Goal: Transaction & Acquisition: Purchase product/service

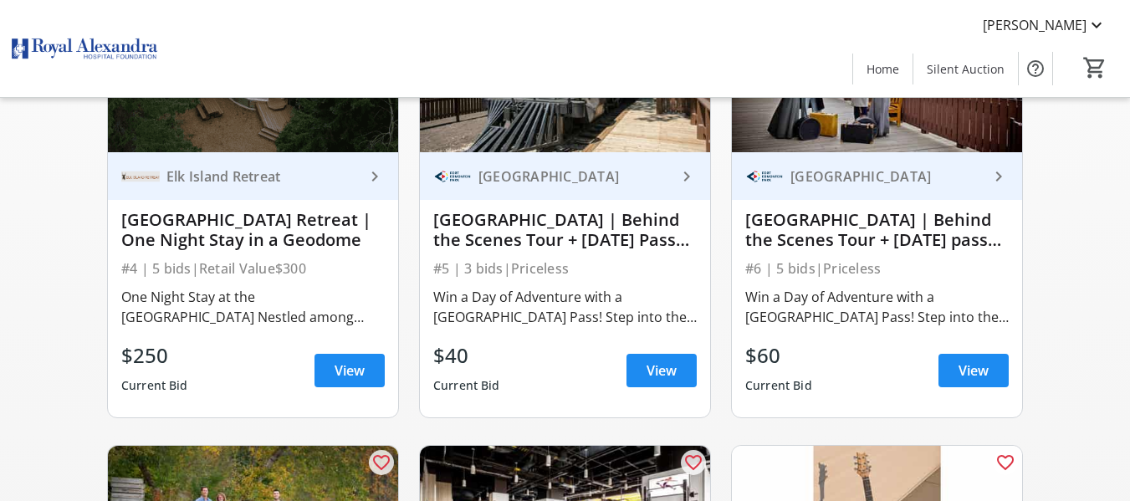
scroll to position [700, 0]
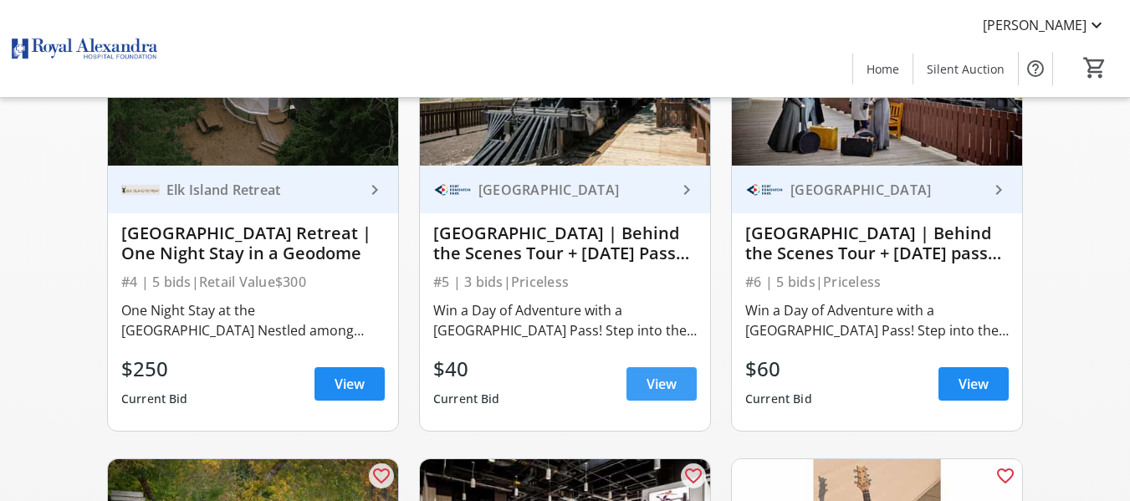
click at [646, 394] on span "View" at bounding box center [661, 384] width 30 height 20
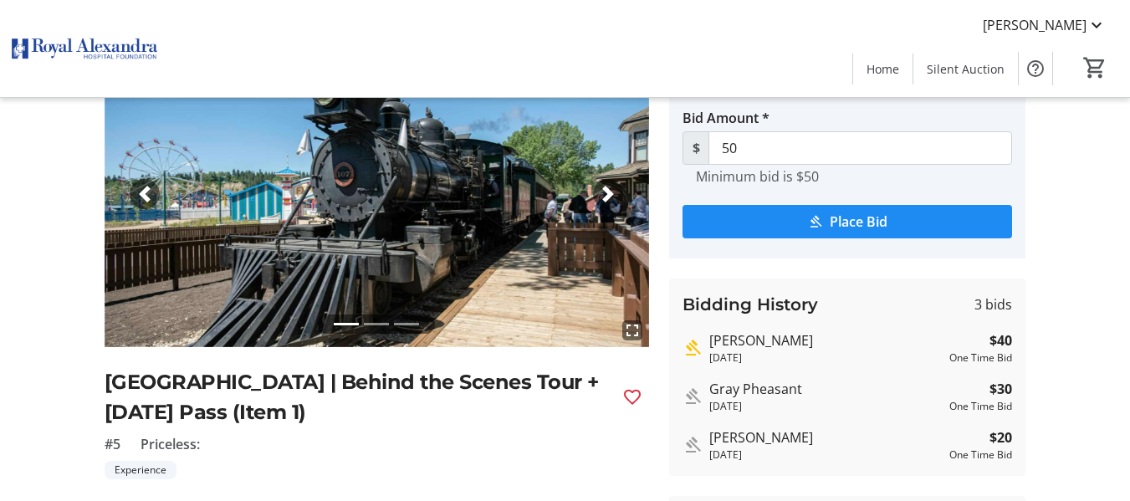
scroll to position [99, 0]
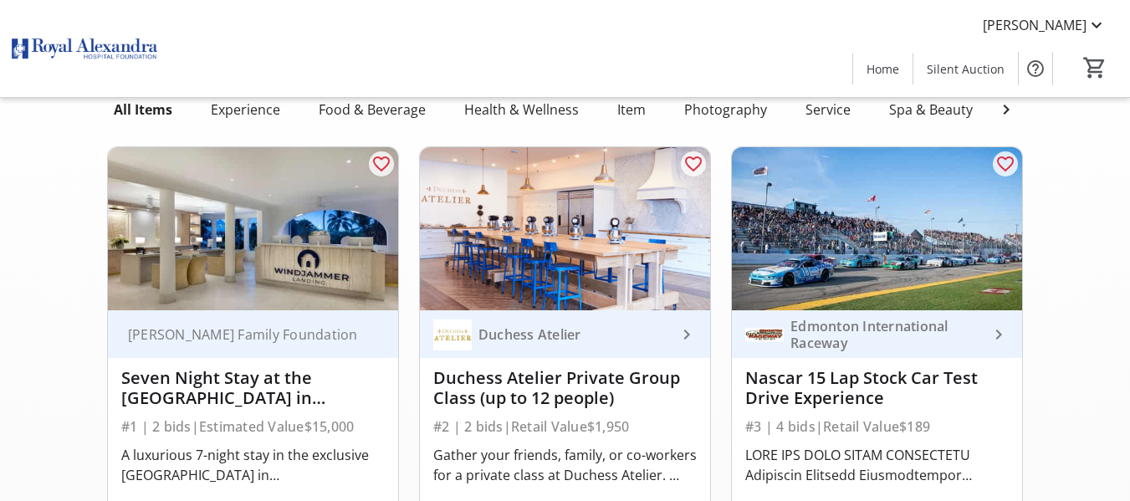
scroll to position [700, 0]
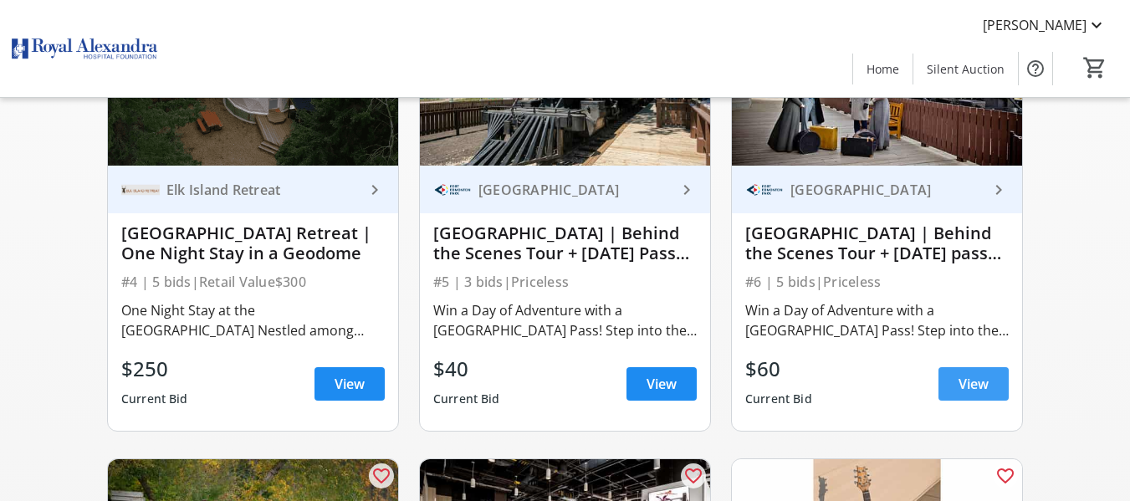
click at [965, 394] on span "View" at bounding box center [973, 384] width 30 height 20
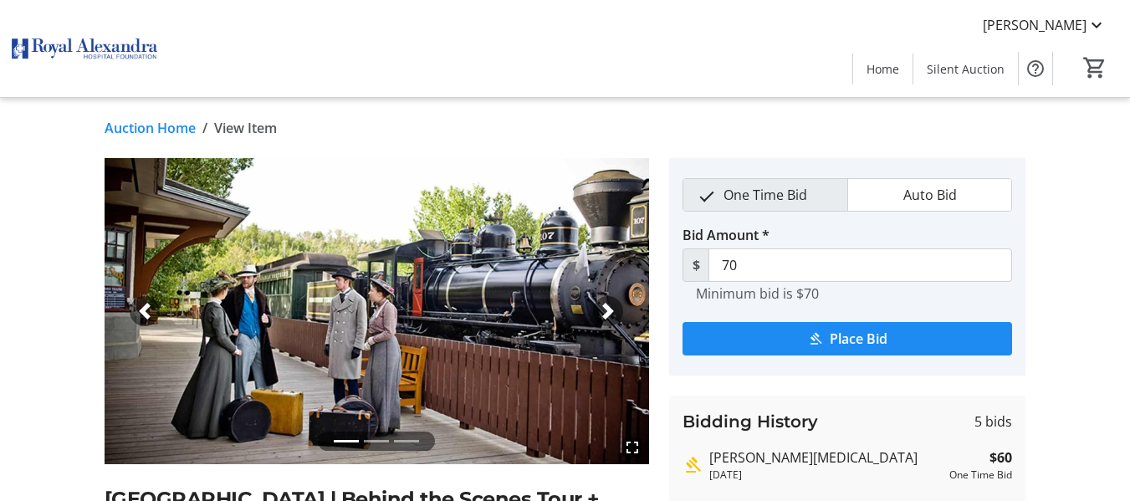
click at [130, 126] on link "Auction Home" at bounding box center [150, 128] width 91 height 20
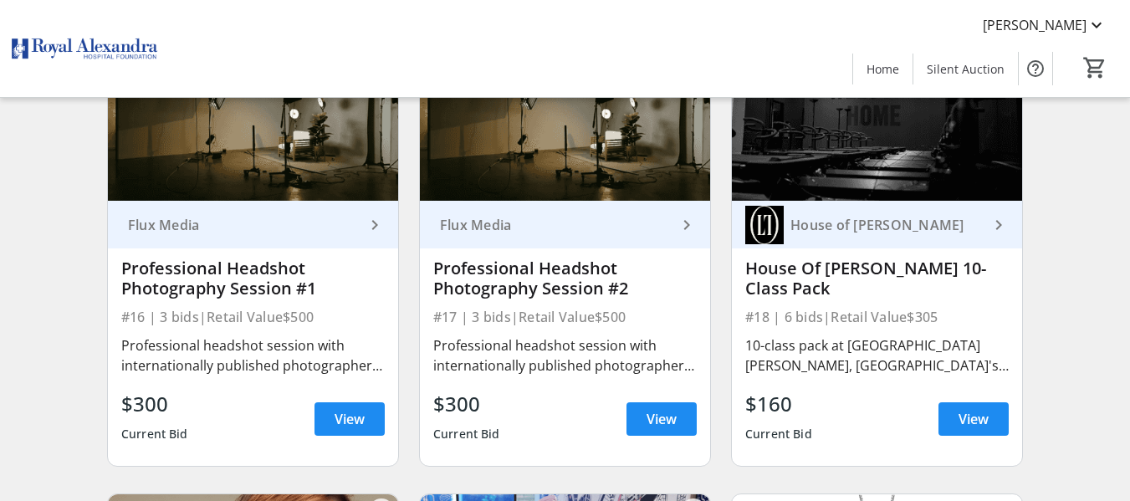
scroll to position [2519, 0]
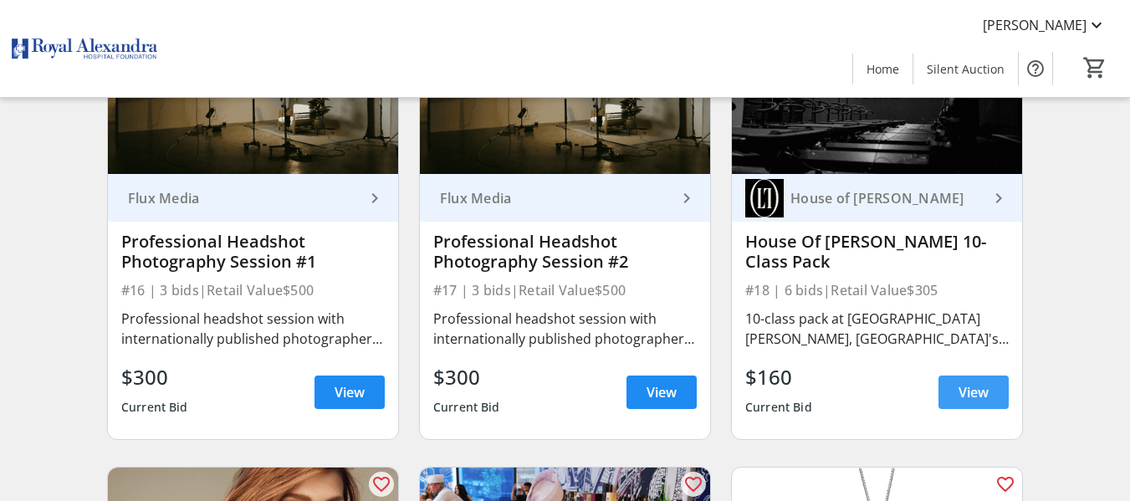
click at [971, 402] on span "View" at bounding box center [973, 392] width 30 height 20
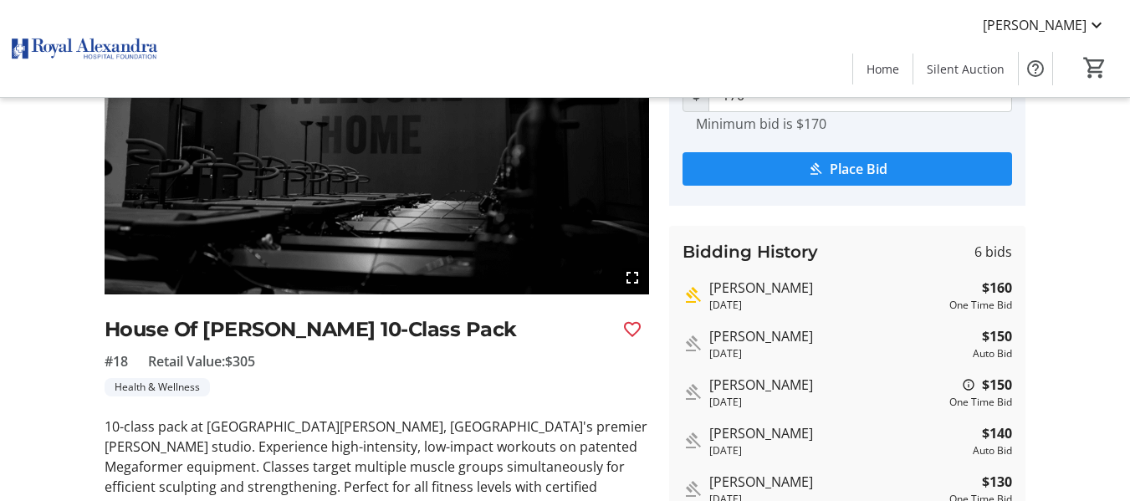
scroll to position [168, 0]
